Goal: Transaction & Acquisition: Purchase product/service

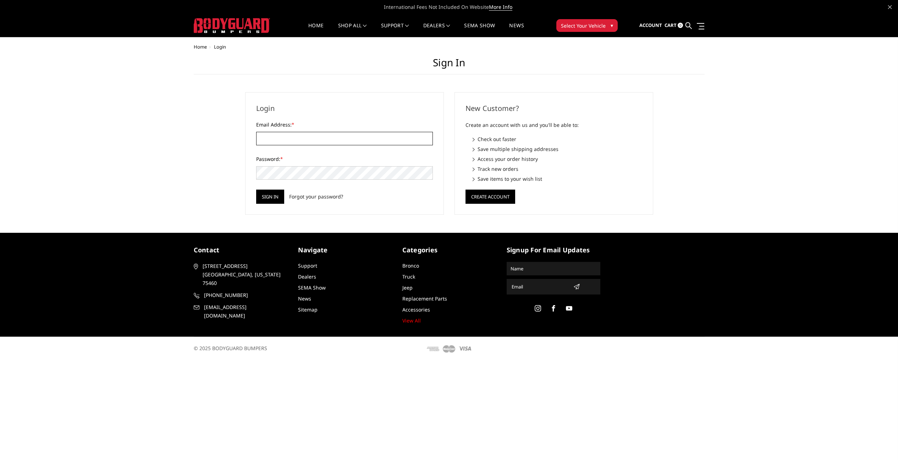
click at [337, 138] on input "Email Address: *" at bounding box center [344, 138] width 177 height 13
type input "[EMAIL_ADDRESS][DOMAIN_NAME]"
click at [256, 190] on input "Sign in" at bounding box center [270, 197] width 28 height 14
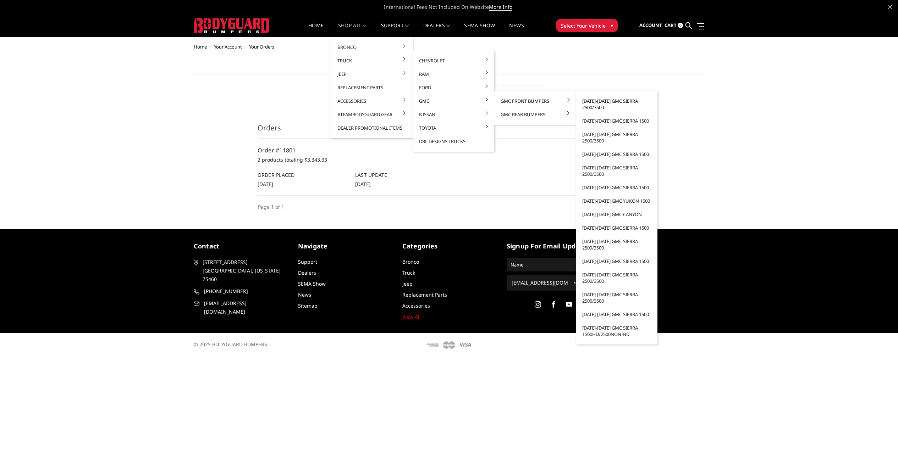
click at [602, 103] on link "[DATE]-[DATE] GMC Sierra 2500/3500" at bounding box center [616, 104] width 76 height 20
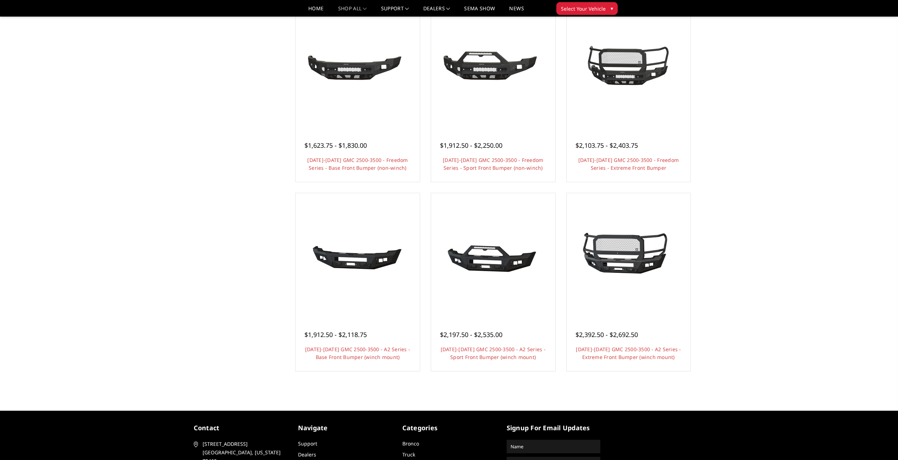
scroll to position [277, 0]
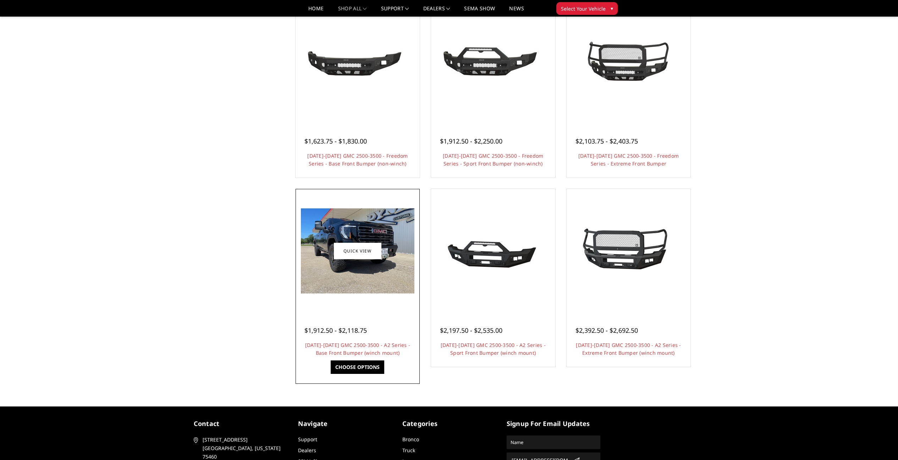
click at [367, 289] on img at bounding box center [357, 251] width 113 height 85
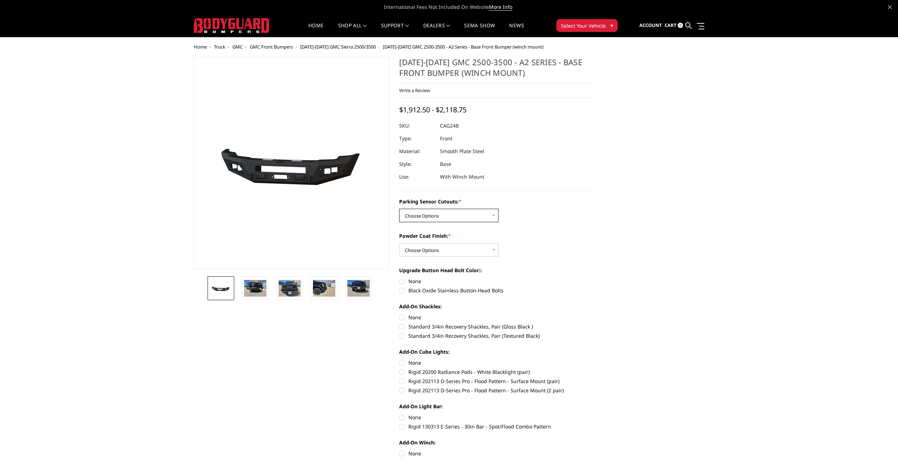
click at [440, 213] on select "Choose Options No - Without Parking Sensor Cutouts Yes - With Parking Sensor Cu…" at bounding box center [448, 215] width 99 height 13
select select "2157"
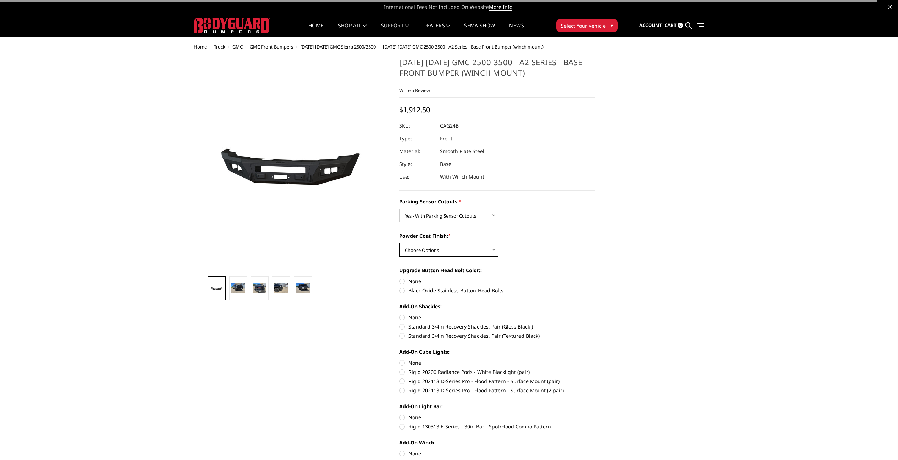
click at [443, 252] on select "Choose Options Bare Metal Textured Black Powder Coat" at bounding box center [448, 249] width 99 height 13
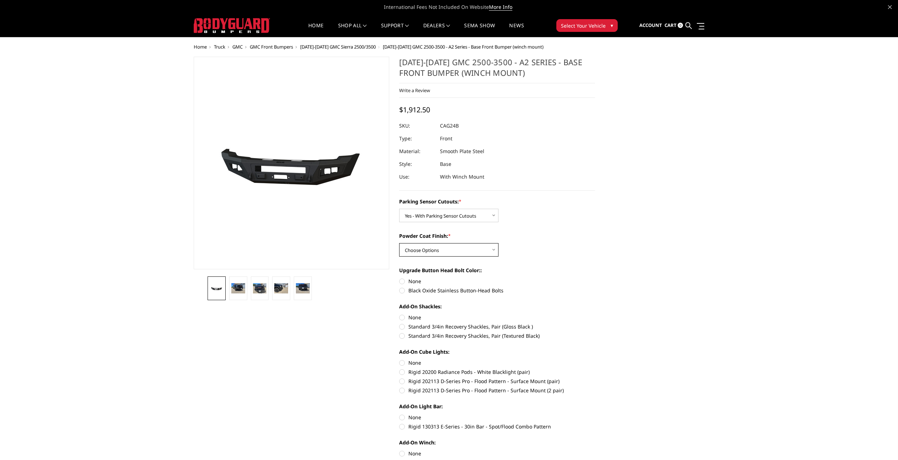
select select "2159"
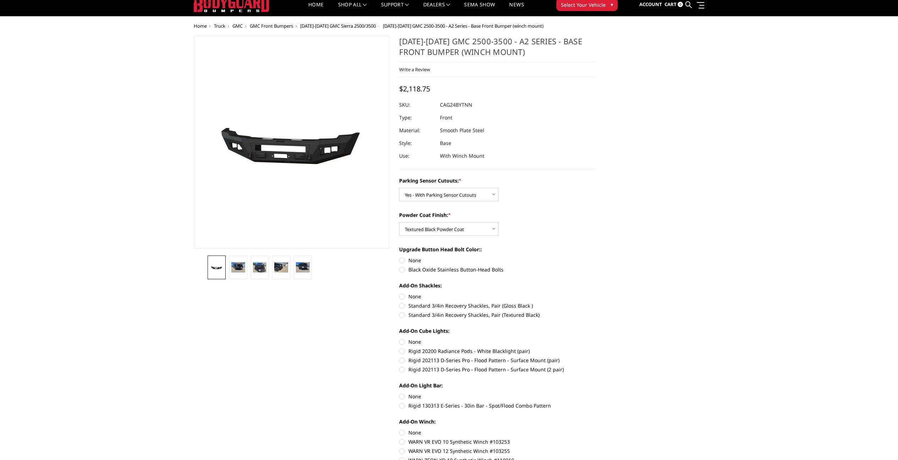
click at [426, 268] on label "Black Oxide Stainless Button-Head Bolts" at bounding box center [497, 269] width 196 height 7
click at [595, 257] on input "Black Oxide Stainless Button-Head Bolts" at bounding box center [595, 257] width 0 height 0
radio input "true"
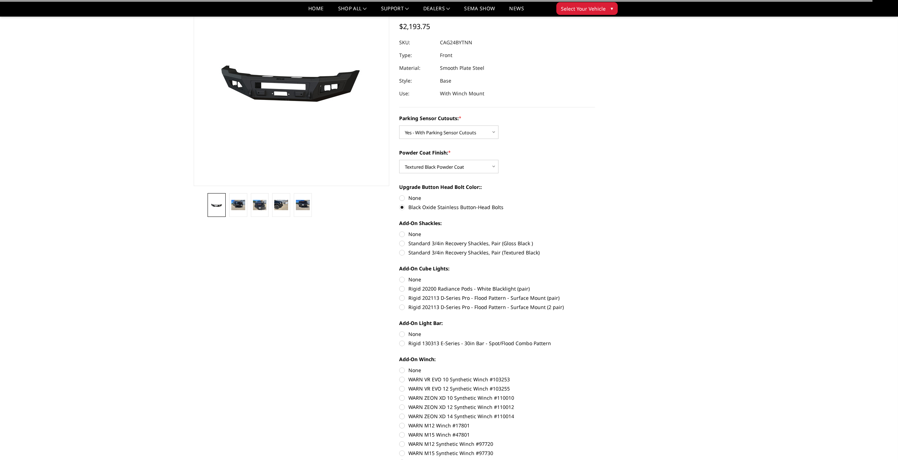
scroll to position [63, 0]
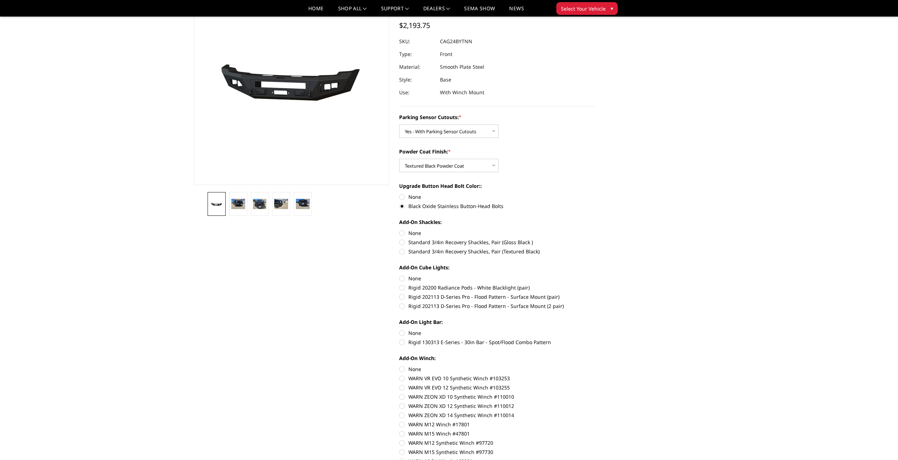
click at [420, 233] on label "None" at bounding box center [497, 232] width 196 height 7
click at [399, 230] on input "None" at bounding box center [399, 229] width 0 height 0
radio input "true"
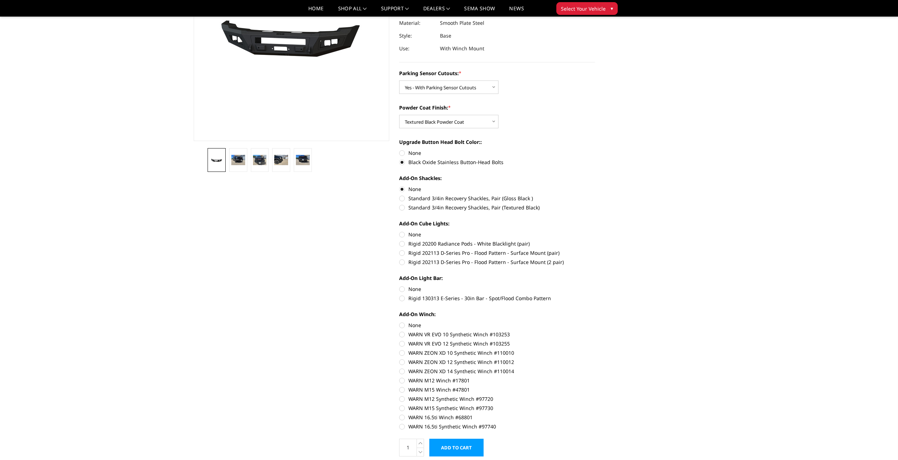
click at [410, 235] on label "None" at bounding box center [497, 234] width 196 height 7
click at [399, 231] on input "None" at bounding box center [399, 231] width 0 height 0
radio input "true"
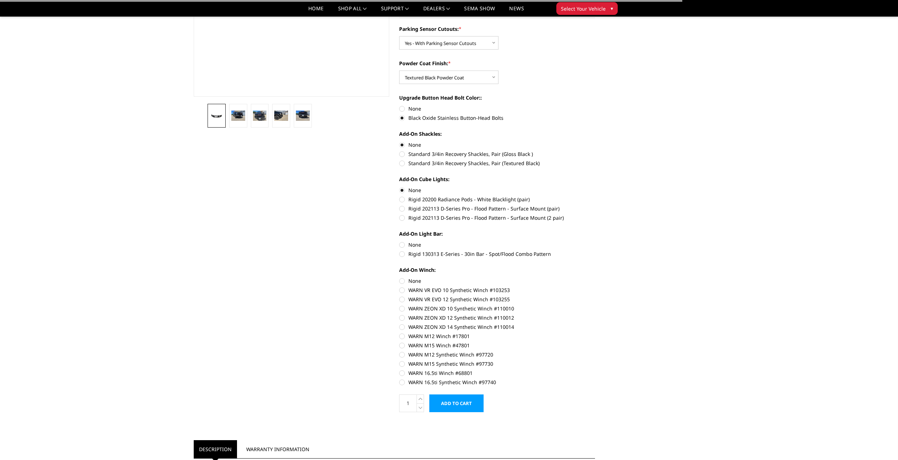
scroll to position [153, 0]
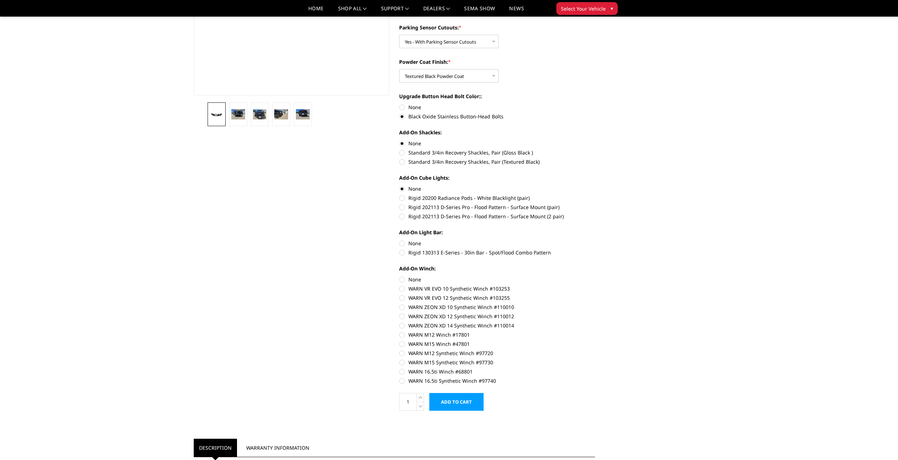
click at [417, 244] on label "None" at bounding box center [497, 243] width 196 height 7
click at [399, 240] on input "None" at bounding box center [399, 240] width 0 height 0
radio input "true"
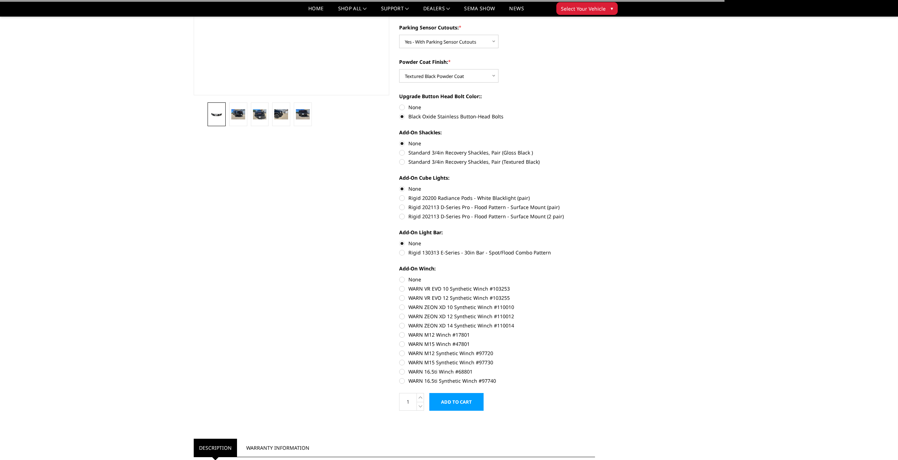
click at [415, 278] on label "None" at bounding box center [497, 279] width 196 height 7
click at [399, 276] on input "None" at bounding box center [399, 276] width 0 height 0
radio input "true"
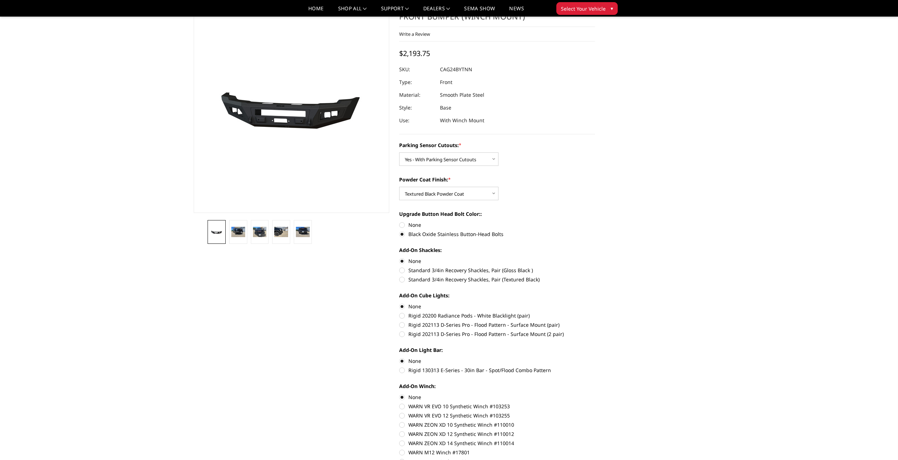
scroll to position [0, 0]
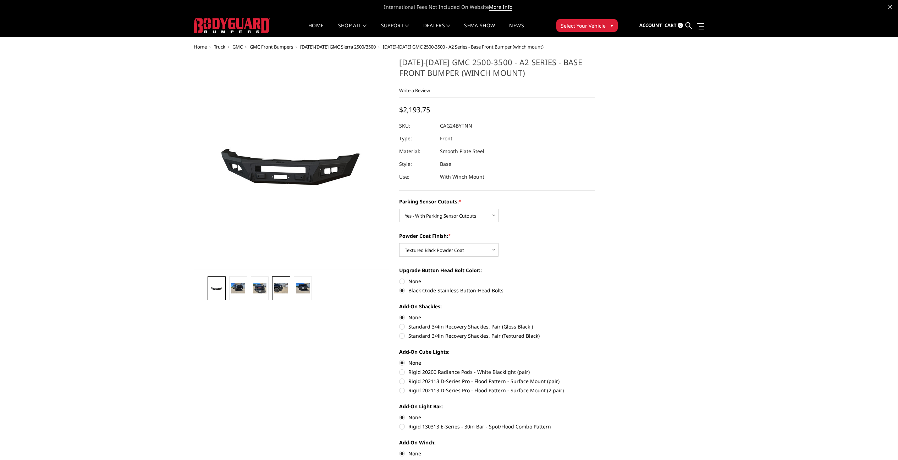
click at [281, 283] on img at bounding box center [281, 288] width 14 height 10
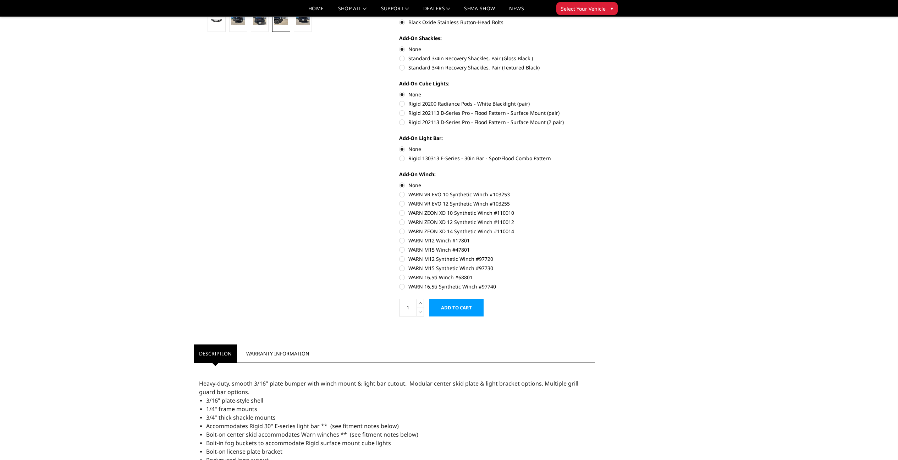
scroll to position [248, 0]
click at [460, 310] on input "Add to Cart" at bounding box center [456, 308] width 54 height 18
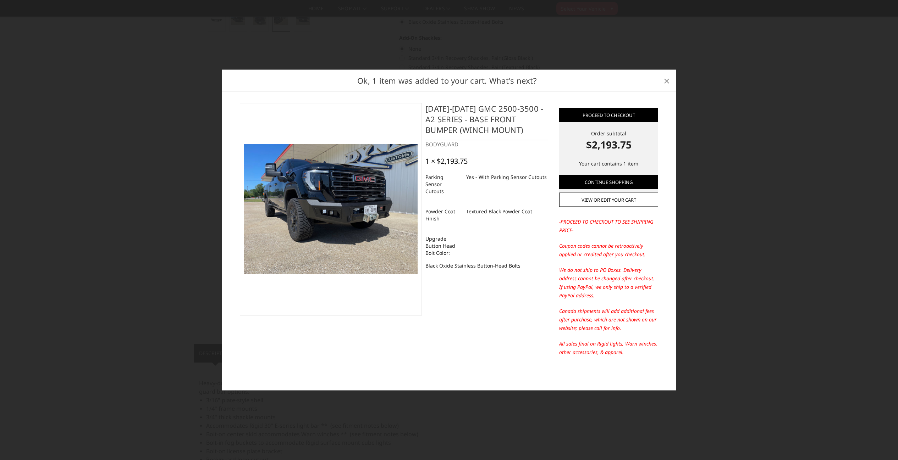
click at [667, 82] on span "×" at bounding box center [666, 80] width 6 height 15
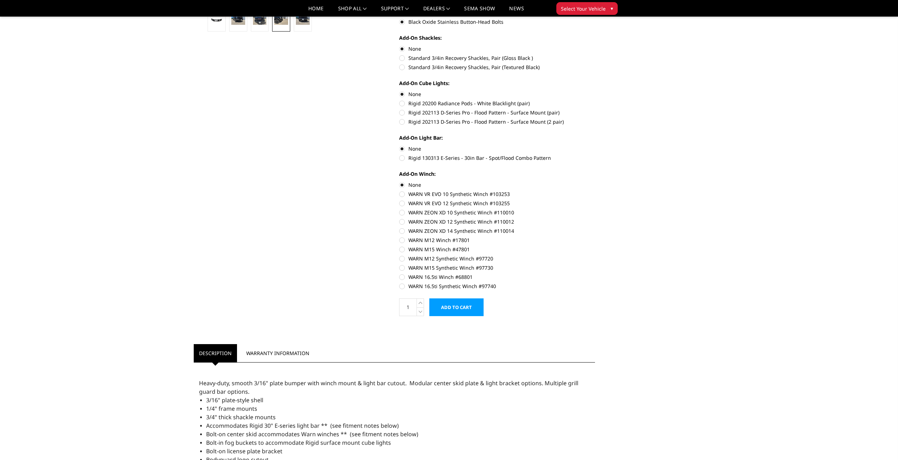
scroll to position [248, 0]
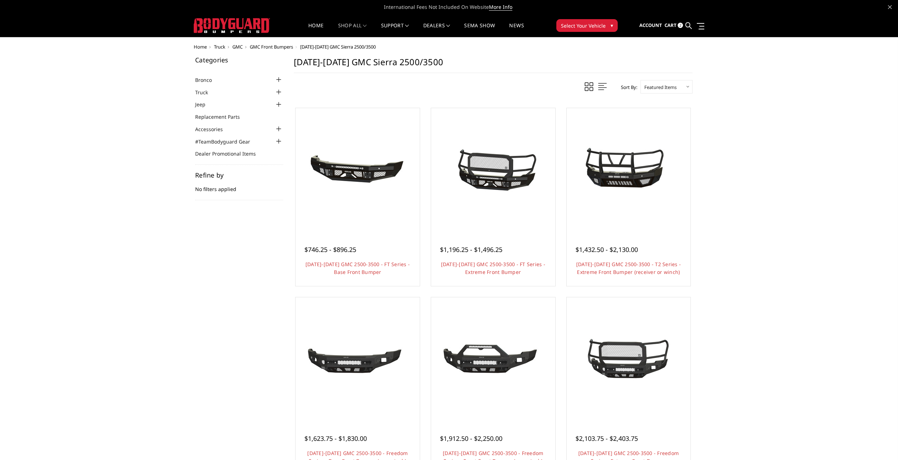
click at [285, 46] on span "GMC Front Bumpers" at bounding box center [271, 47] width 43 height 6
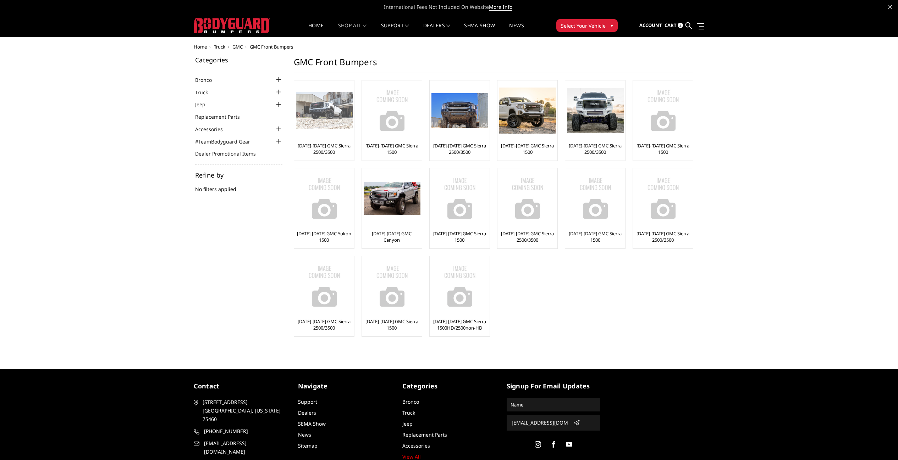
click at [333, 147] on link "[DATE]-[DATE] GMC Sierra 2500/3500" at bounding box center [324, 149] width 56 height 13
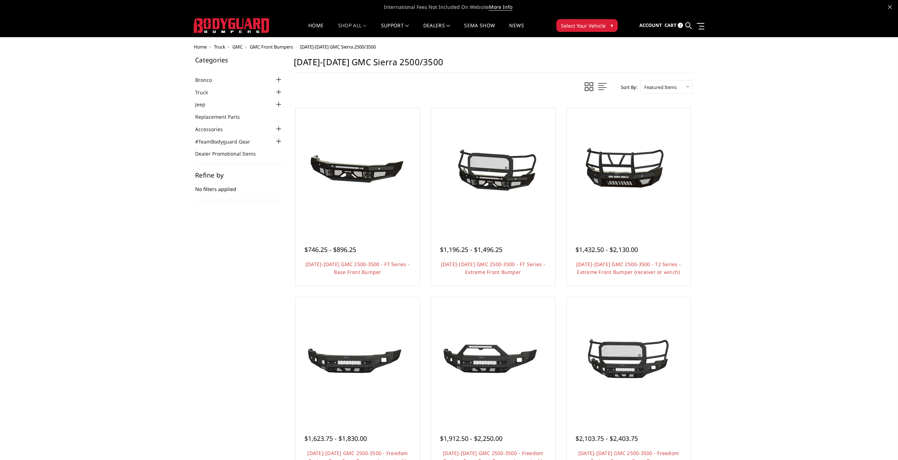
click at [235, 46] on span "GMC" at bounding box center [237, 47] width 10 height 6
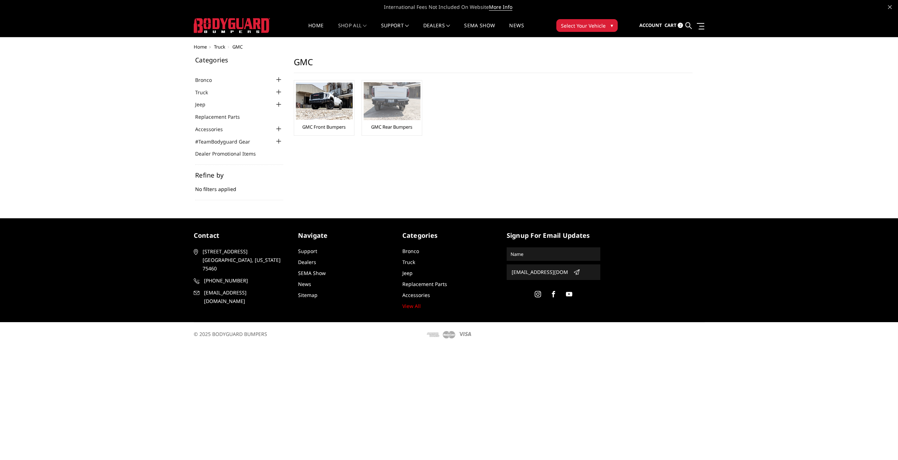
click at [410, 116] on img at bounding box center [392, 101] width 57 height 38
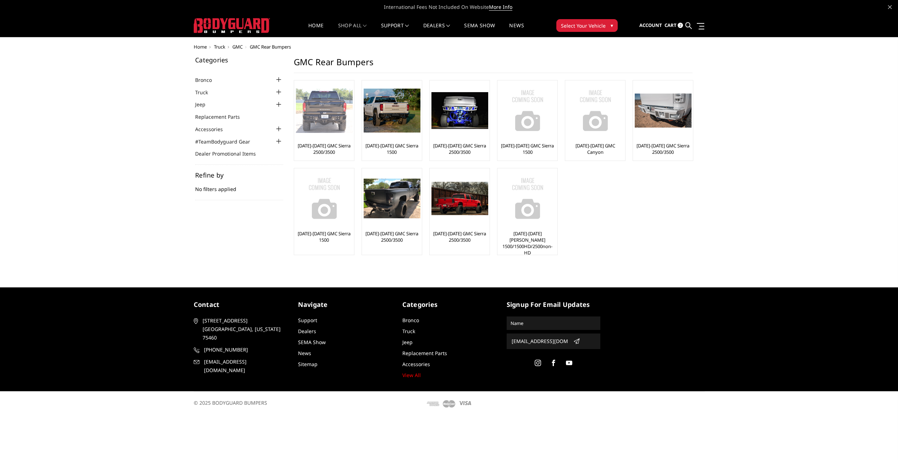
click at [309, 125] on img at bounding box center [324, 110] width 57 height 45
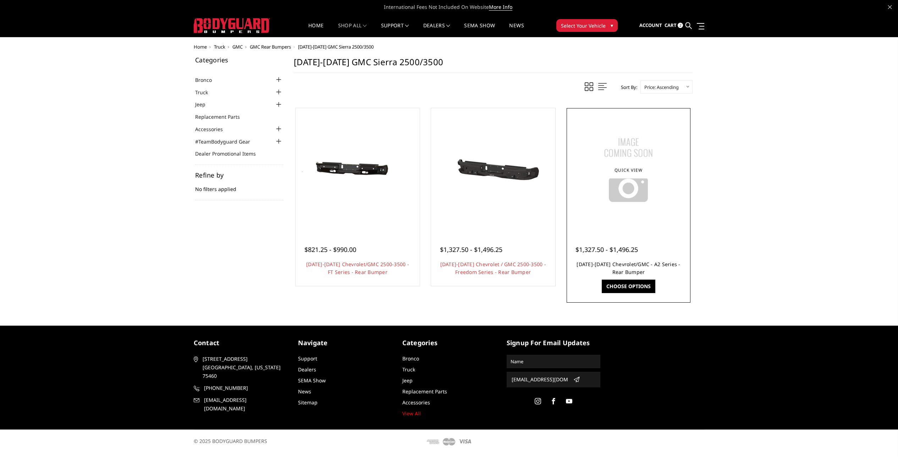
click at [670, 265] on link "[DATE]-[DATE] Chevrolet/GMC - A2 Series - Rear Bumper" at bounding box center [628, 268] width 104 height 15
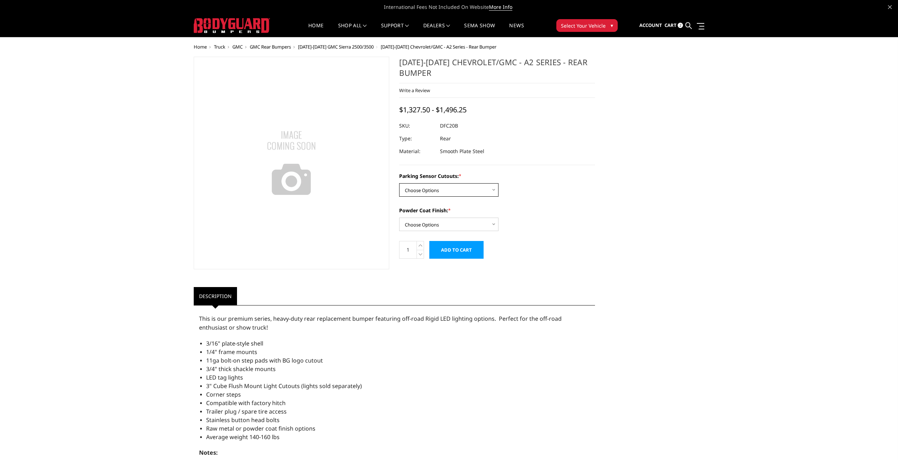
click at [486, 193] on select "Choose Options No - Without Parking Sensor Cutouts Yes - With Parking Sensor Cu…" at bounding box center [448, 189] width 99 height 13
select select "2261"
click at [463, 222] on select "Choose Options Bare Metal Textured Black Powder Coat" at bounding box center [448, 224] width 99 height 13
select select "2263"
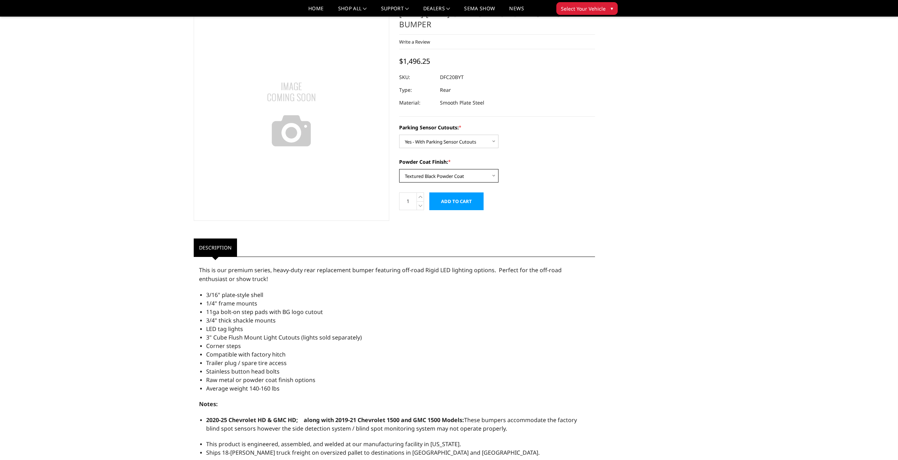
scroll to position [28, 0]
click at [464, 201] on input "Add to Cart" at bounding box center [456, 201] width 54 height 18
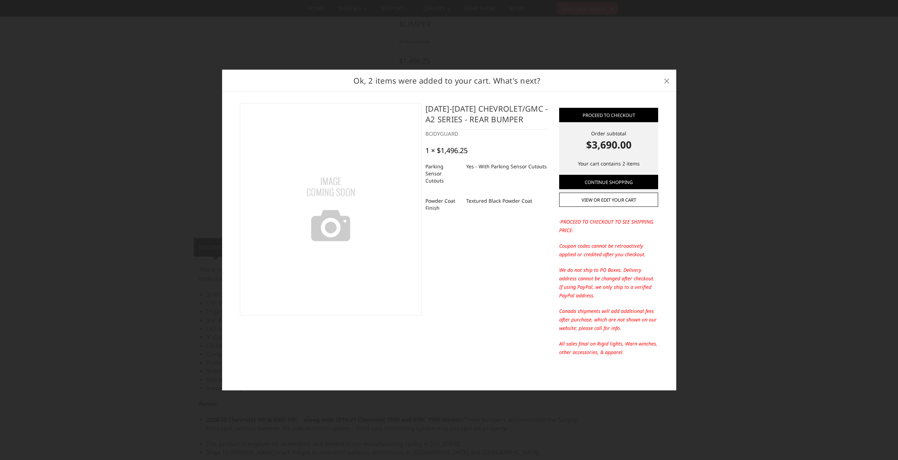
click at [667, 80] on span "×" at bounding box center [666, 80] width 6 height 15
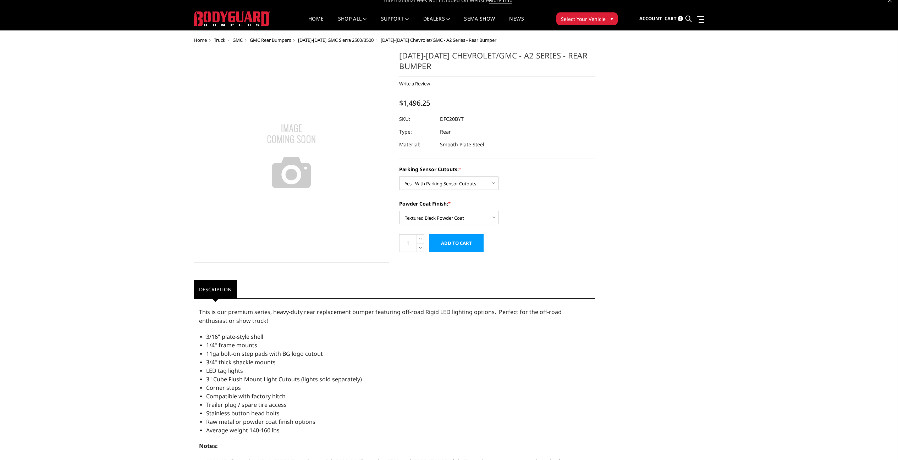
scroll to position [0, 0]
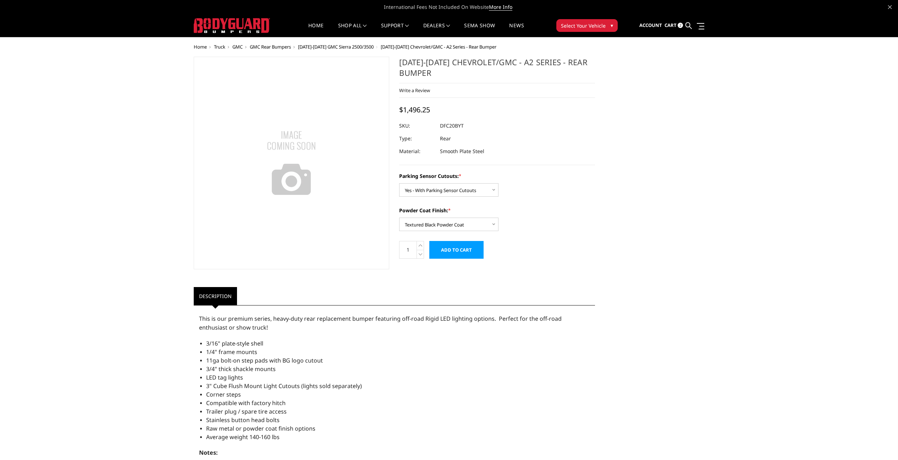
click at [673, 25] on span "Cart" at bounding box center [670, 25] width 12 height 6
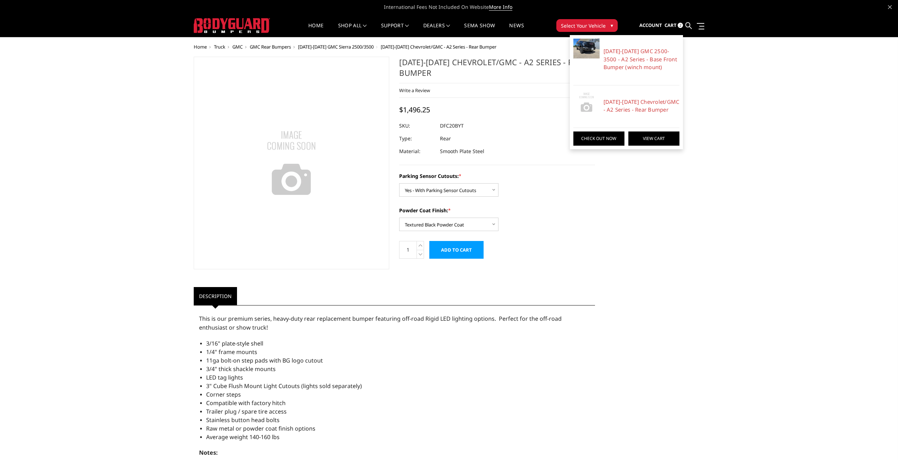
click at [652, 139] on link "View Cart" at bounding box center [653, 139] width 51 height 14
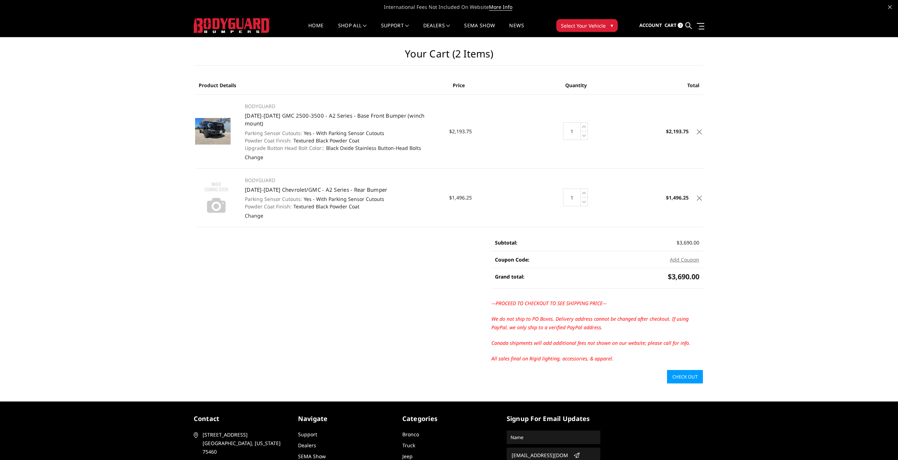
click at [679, 370] on link "Check out" at bounding box center [685, 376] width 36 height 13
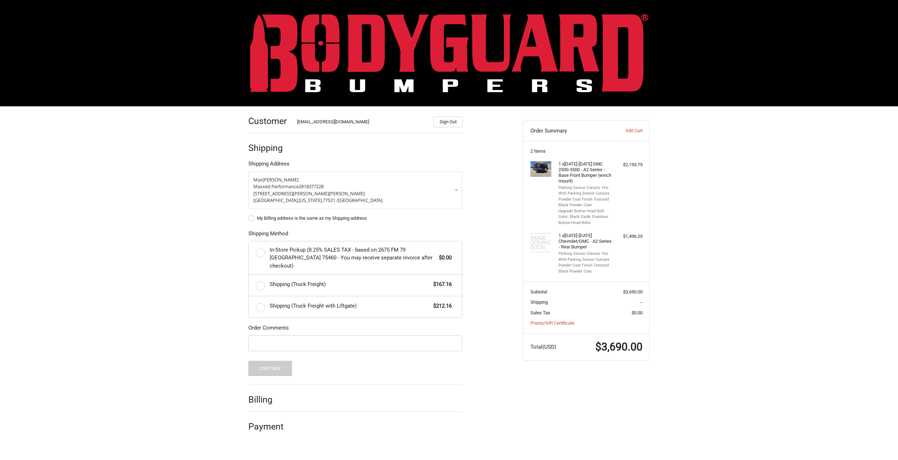
click at [252, 220] on label "My Billing address is the same as my Shipping address" at bounding box center [355, 219] width 214 height 6
click at [249, 215] on input "My Billing address is the same as my Shipping address" at bounding box center [248, 215] width 0 height 0
checkbox input "true"
click at [283, 281] on span "Shipping (Truck Freight)" at bounding box center [350, 285] width 160 height 8
click at [249, 275] on input "Shipping (Truck Freight) $167.16" at bounding box center [249, 275] width 0 height 0
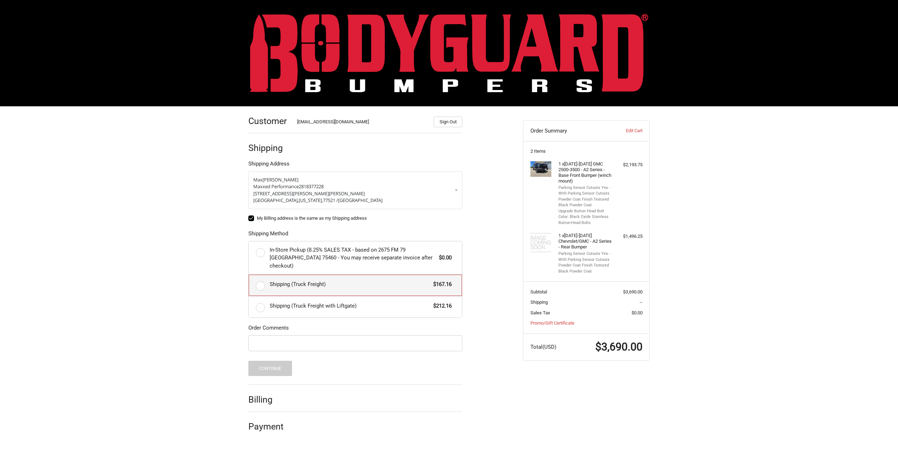
radio input "true"
click at [270, 361] on button "Continue" at bounding box center [270, 368] width 44 height 15
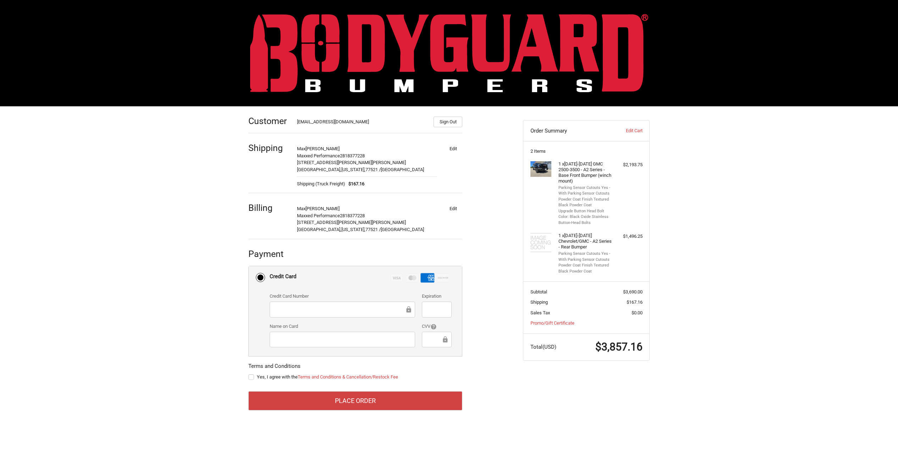
click at [254, 377] on label "Yes, I agree with the Terms and Conditions & Cancellation/Restock Fee" at bounding box center [355, 378] width 214 height 6
click at [249, 374] on input "Yes, I agree with the Terms and Conditions & Cancellation/Restock Fee" at bounding box center [248, 374] width 0 height 0
checkbox input "true"
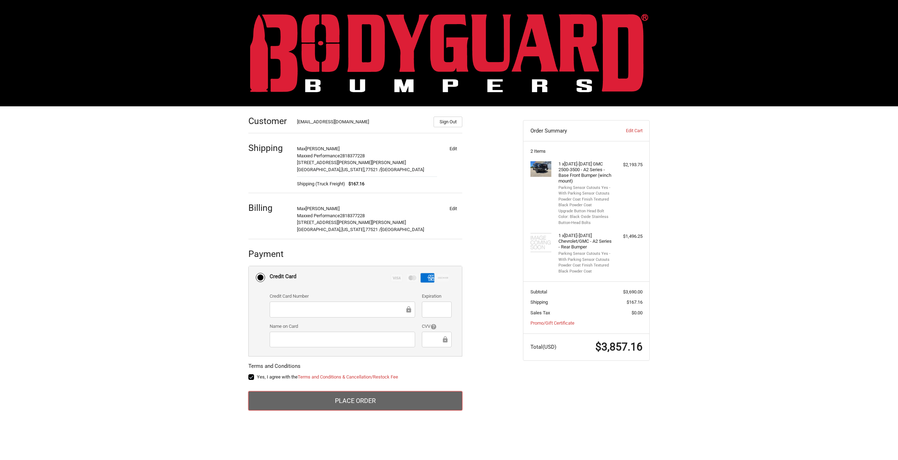
click at [322, 401] on button "Place Order" at bounding box center [355, 401] width 214 height 19
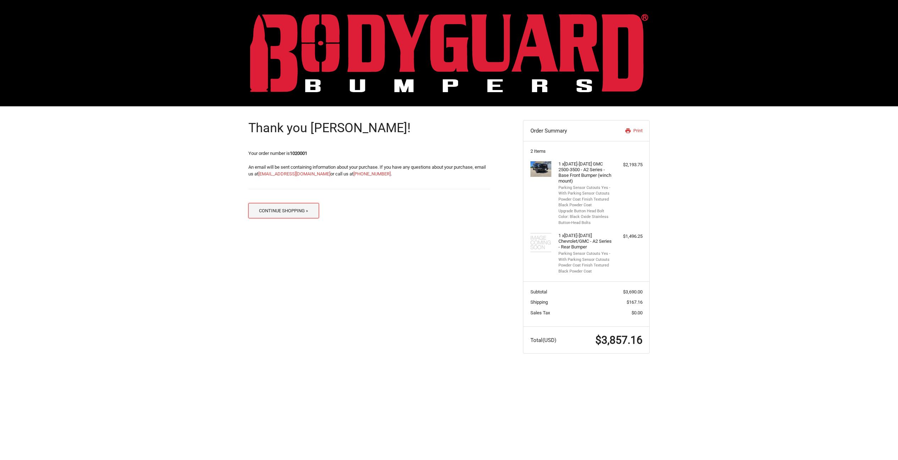
click at [287, 209] on button "Continue Shopping »" at bounding box center [283, 210] width 71 height 15
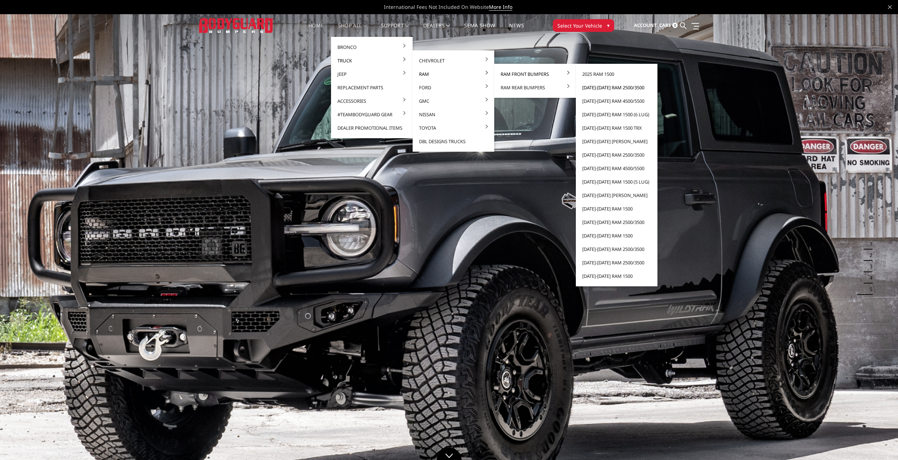
click at [602, 88] on link "[DATE]-[DATE] Ram 2500/3500" at bounding box center [616, 87] width 76 height 13
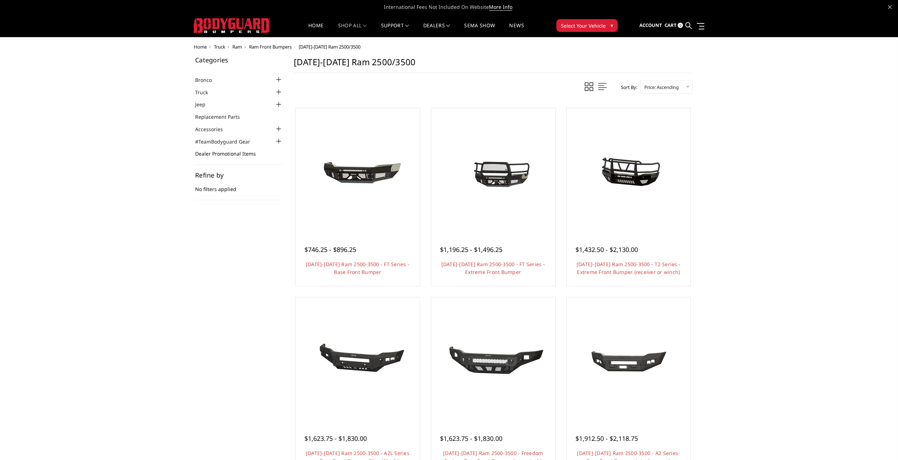
click at [240, 154] on link "Dealer Promotional Items" at bounding box center [230, 153] width 70 height 7
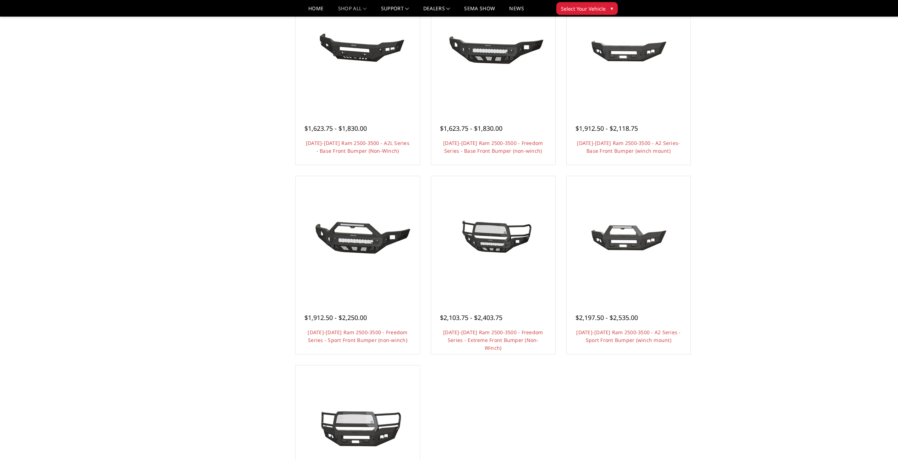
scroll to position [289, 0]
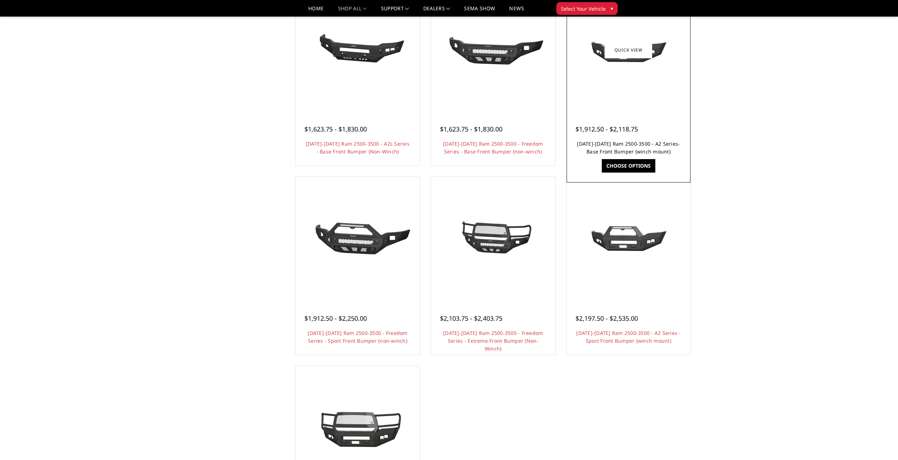
click at [618, 149] on link "2019-2025 Ram 2500-3500 - A2 Series- Base Front Bumper (winch mount)" at bounding box center [628, 147] width 103 height 15
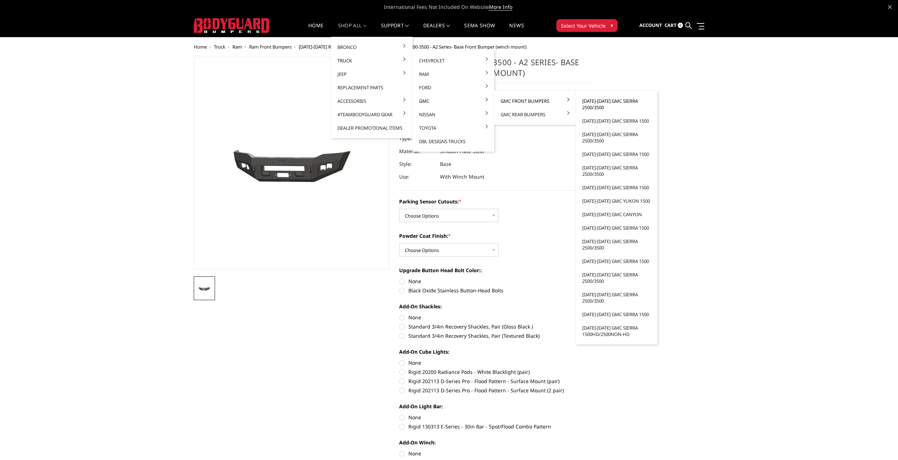
click at [600, 100] on link "[DATE]-[DATE] GMC Sierra 2500/3500" at bounding box center [616, 104] width 76 height 20
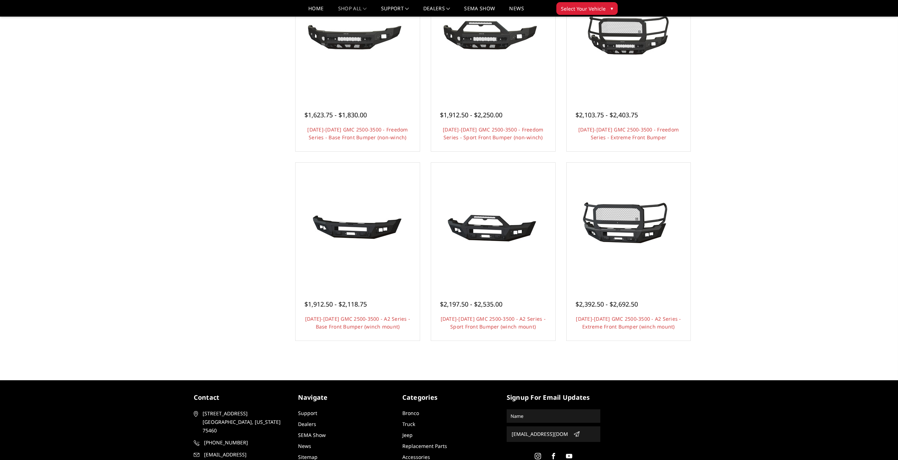
scroll to position [311, 0]
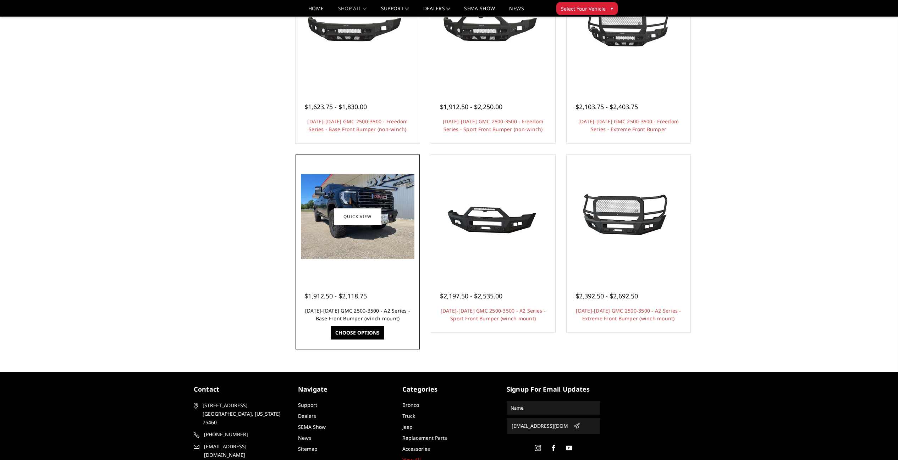
click at [378, 310] on link "[DATE]-[DATE] GMC 2500-3500 - A2 Series - Base Front Bumper (winch mount)" at bounding box center [357, 314] width 105 height 15
